Goal: Find specific page/section: Find specific page/section

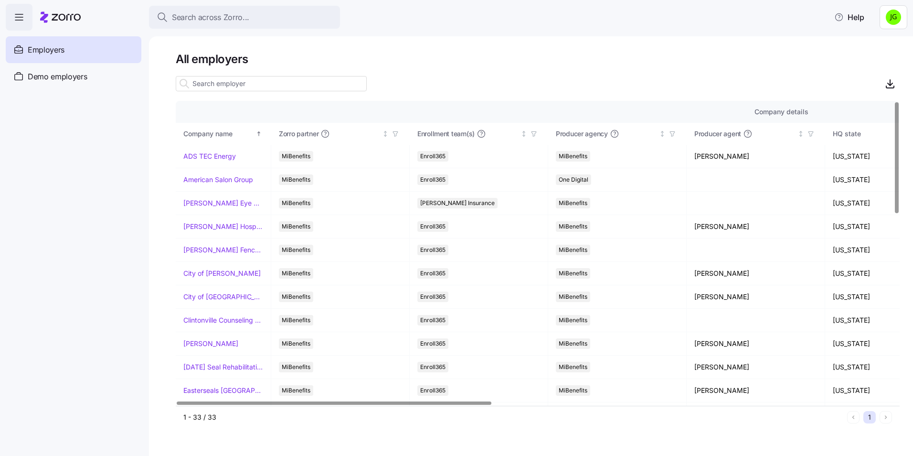
click at [19, 18] on icon "button" at bounding box center [18, 16] width 11 height 11
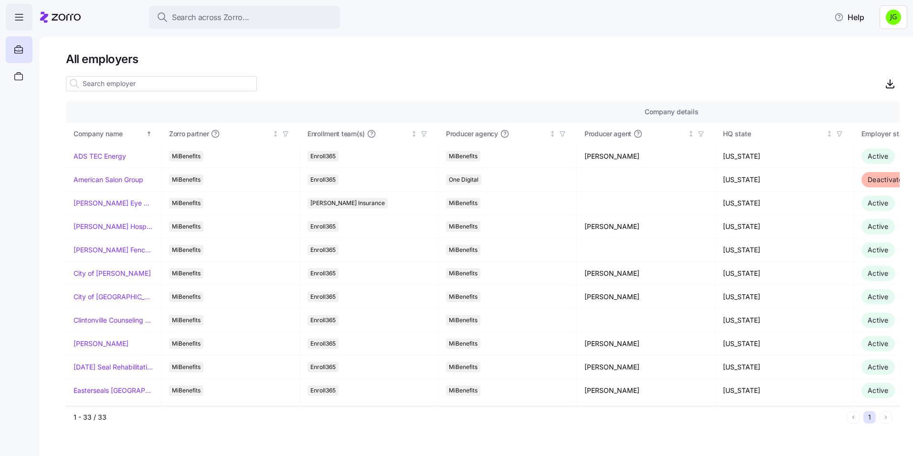
click at [19, 18] on icon "button" at bounding box center [18, 16] width 11 height 11
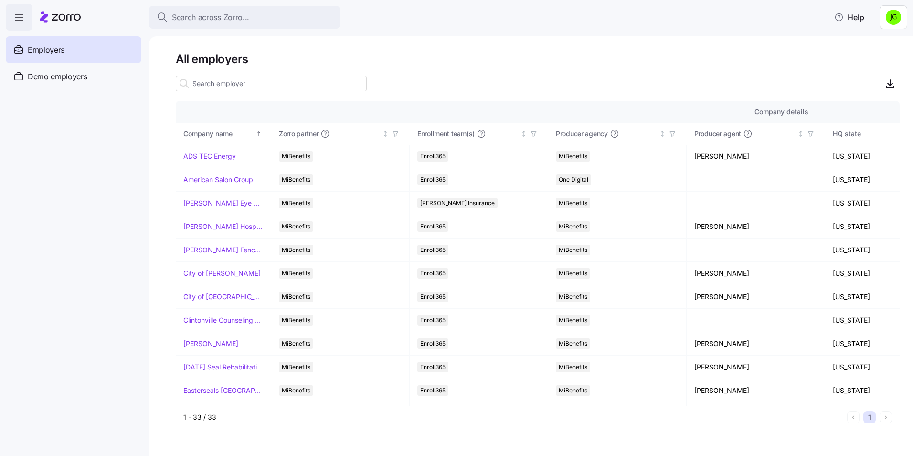
click at [19, 18] on icon "button" at bounding box center [18, 16] width 11 height 11
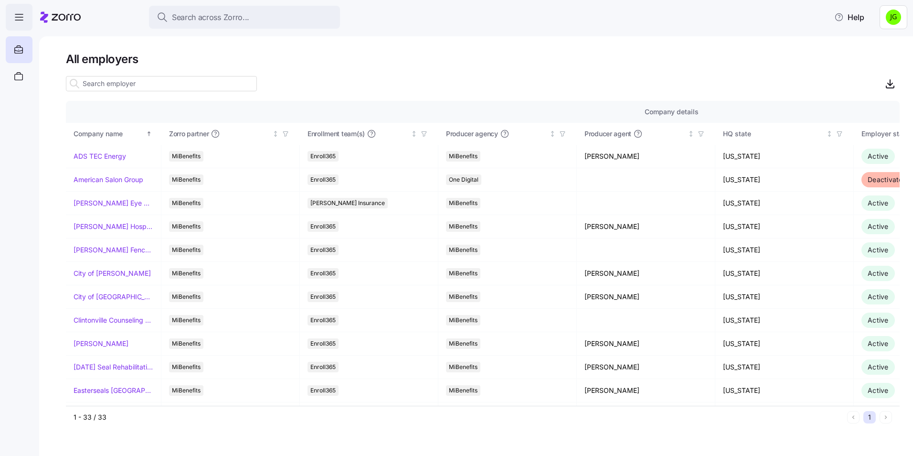
click at [19, 18] on icon "button" at bounding box center [18, 16] width 11 height 11
